Goal: Find specific page/section

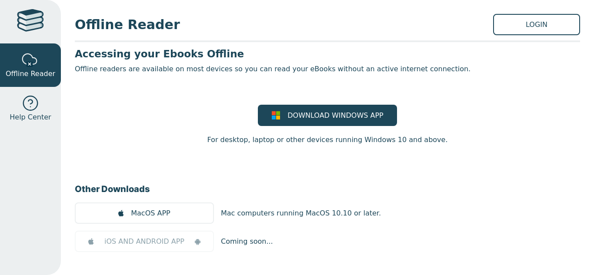
click at [25, 19] on div at bounding box center [30, 21] width 27 height 25
click at [46, 22] on link at bounding box center [30, 21] width 61 height 43
click at [493, 31] on link "LOGIN" at bounding box center [536, 24] width 87 height 21
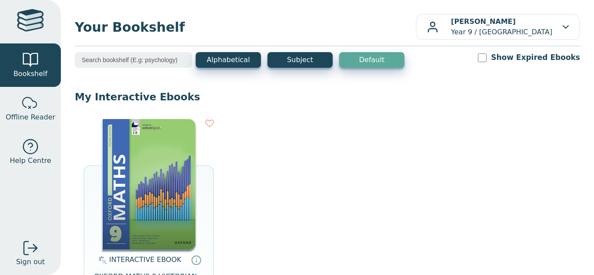
click at [175, 153] on img at bounding box center [148, 184] width 93 height 130
